Goal: Task Accomplishment & Management: Manage account settings

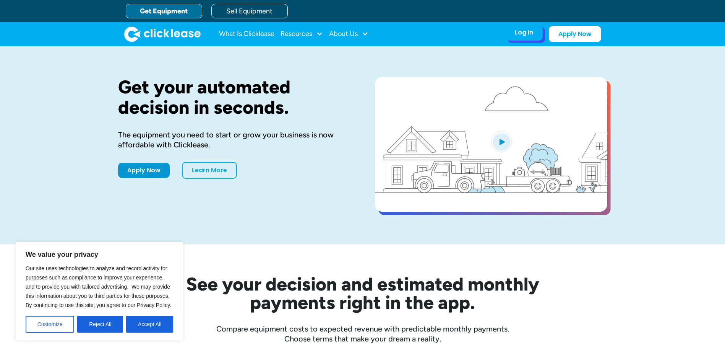
click at [524, 33] on div "Log In" at bounding box center [524, 33] width 18 height 8
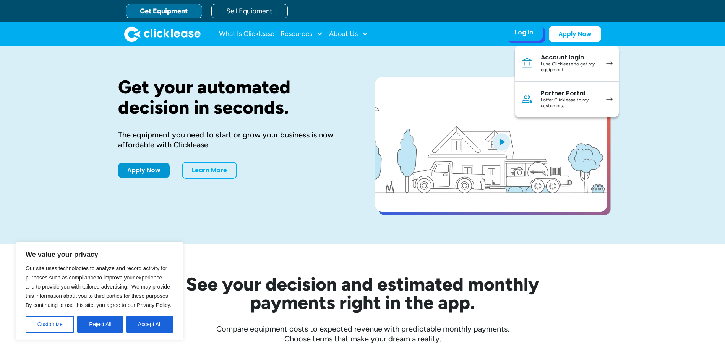
drag, startPoint x: 524, startPoint y: 33, endPoint x: 552, endPoint y: 70, distance: 45.9
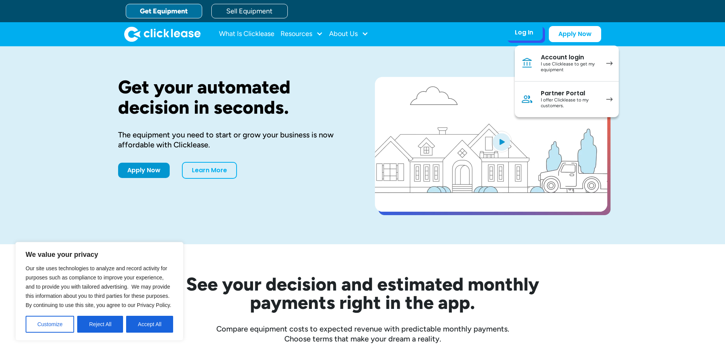
click at [543, 41] on div "Log In Account login I use Clicklease to get my equipment Partner Portal I offe…" at bounding box center [523, 32] width 37 height 16
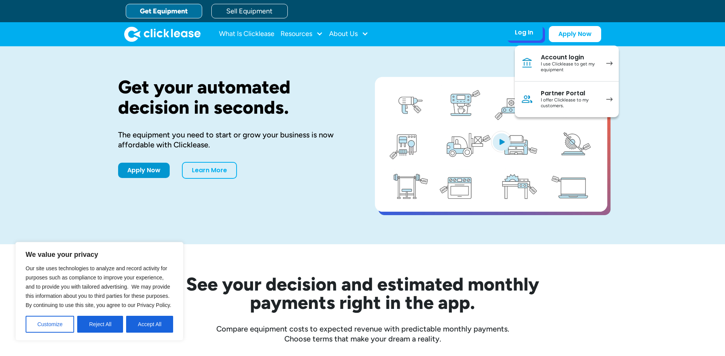
click at [556, 63] on div "I use Clicklease to get my equipment" at bounding box center [570, 67] width 58 height 12
